Goal: Task Accomplishment & Management: Complete application form

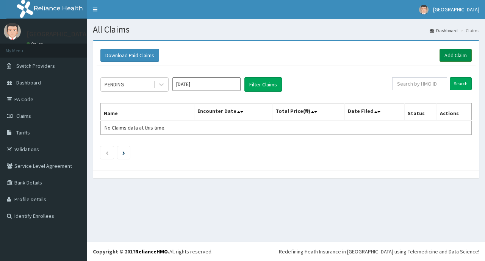
click at [451, 55] on link "Add Claim" at bounding box center [456, 55] width 32 height 13
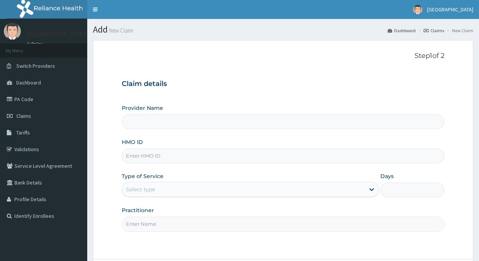
type input "[GEOGRAPHIC_DATA]"
click at [263, 158] on input "HMO ID" at bounding box center [283, 156] width 323 height 15
type input "ICN/10057/A"
click at [198, 197] on div "Type of Service Select type" at bounding box center [250, 184] width 257 height 25
click at [209, 195] on div "Select type" at bounding box center [243, 189] width 242 height 12
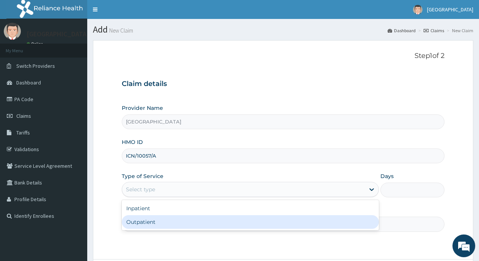
click at [202, 220] on div "Outpatient" at bounding box center [250, 222] width 257 height 14
type input "1"
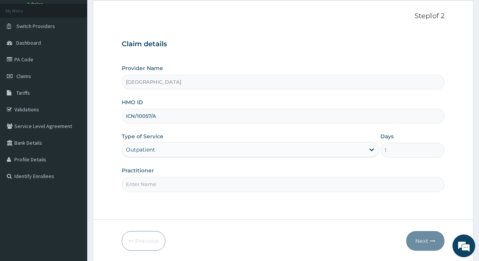
scroll to position [66, 0]
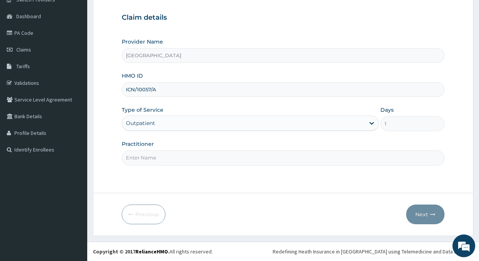
click at [381, 154] on input "Practitioner" at bounding box center [283, 157] width 323 height 15
type input "Dr [PERSON_NAME]"
click at [415, 215] on button "Next" at bounding box center [425, 215] width 38 height 20
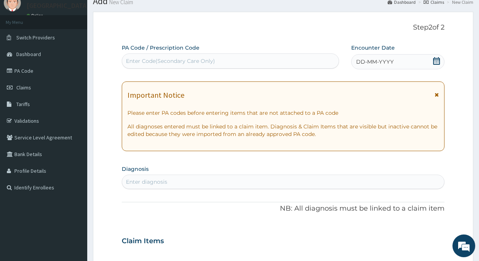
scroll to position [0, 0]
click at [436, 60] on icon at bounding box center [436, 61] width 8 height 8
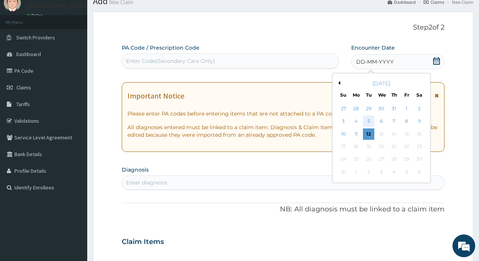
click at [367, 121] on div "5" at bounding box center [368, 121] width 11 height 11
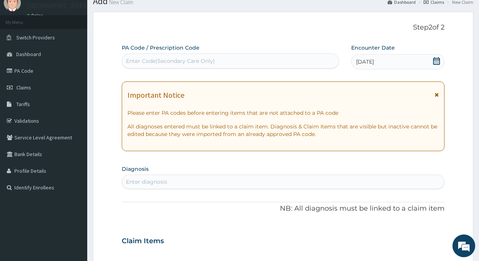
click at [238, 61] on div "Enter Code(Secondary Care Only)" at bounding box center [230, 61] width 216 height 12
drag, startPoint x: 238, startPoint y: 61, endPoint x: 282, endPoint y: 37, distance: 50.1
click at [282, 37] on div "Step 2 of 2 PA Code / Prescription Code Select is focused ,type to refine list,…" at bounding box center [283, 230] width 323 height 413
click at [239, 56] on div "Enter Code(Secondary Care Only)" at bounding box center [230, 61] width 216 height 12
paste input "PA/B3727A"
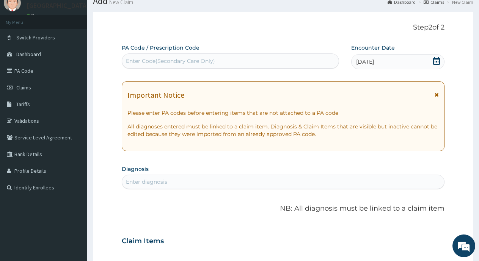
type input "PA/B3727A"
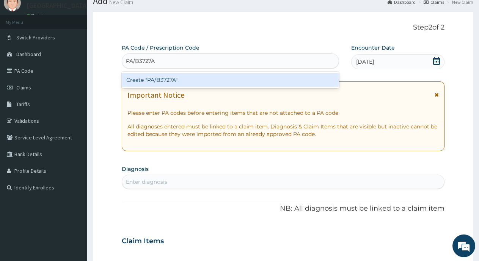
click at [178, 77] on div "Create "PA/B3727A"" at bounding box center [230, 80] width 217 height 14
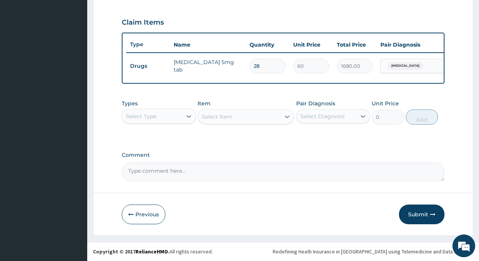
scroll to position [256, 0]
click at [427, 214] on button "Submit" at bounding box center [421, 215] width 45 height 20
